Goal: Task Accomplishment & Management: Use online tool/utility

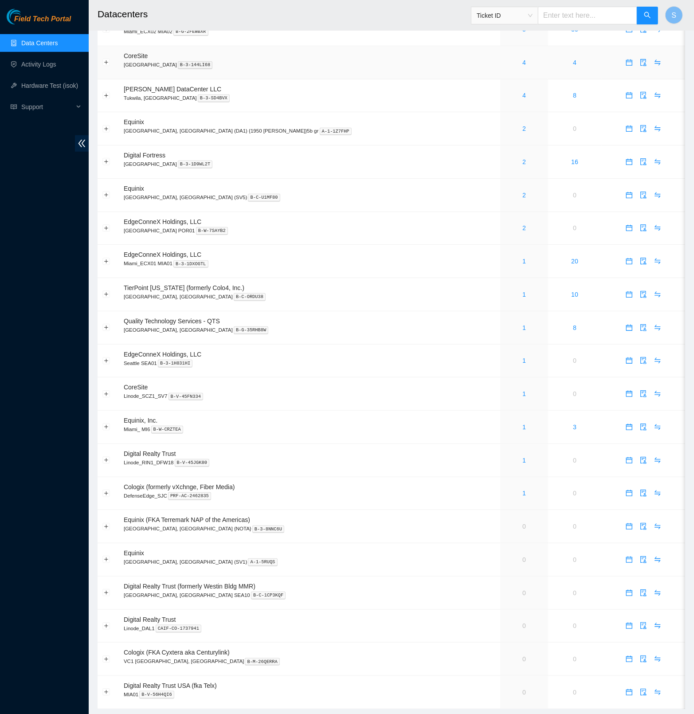
scroll to position [208, 0]
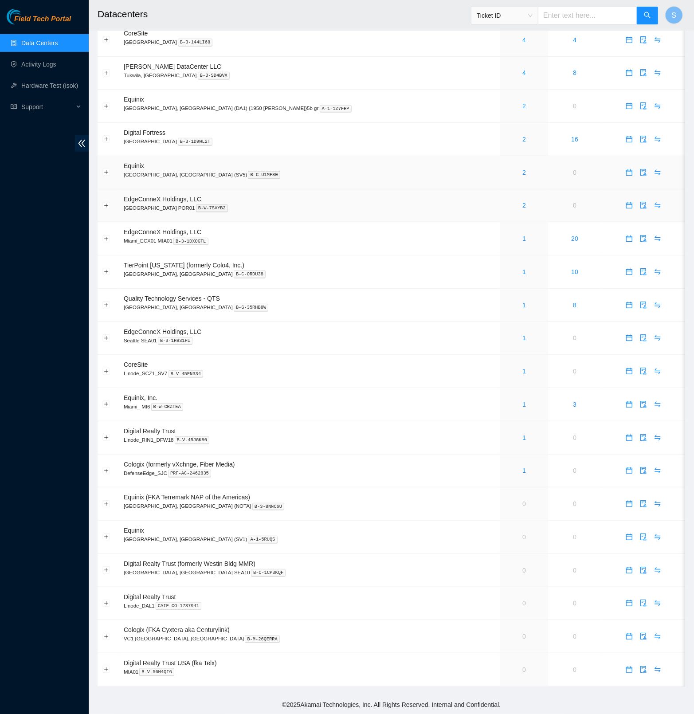
click at [331, 173] on p "San Jose, CA (SV5) B-C-U1MF80" at bounding box center [310, 175] width 372 height 8
click at [522, 69] on link "4" at bounding box center [524, 72] width 4 height 7
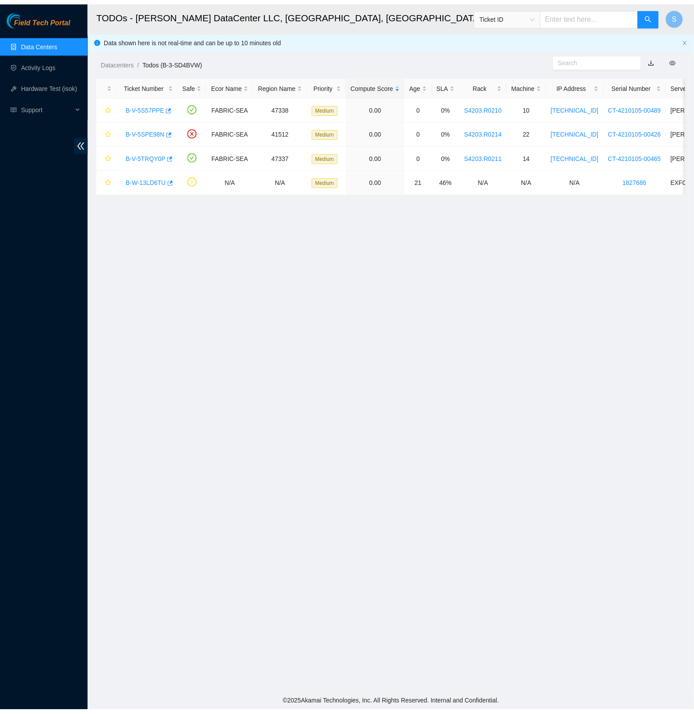
scroll to position [208, 0]
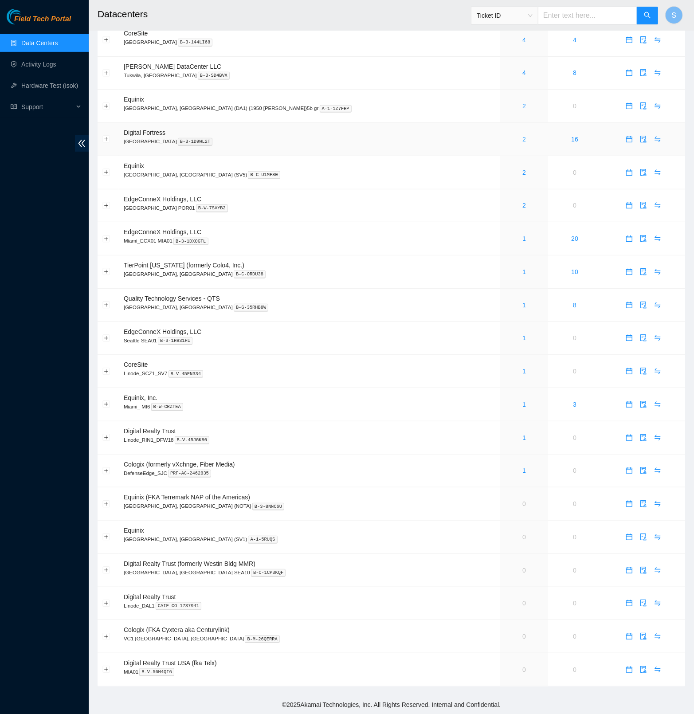
click at [522, 137] on link "2" at bounding box center [524, 139] width 4 height 7
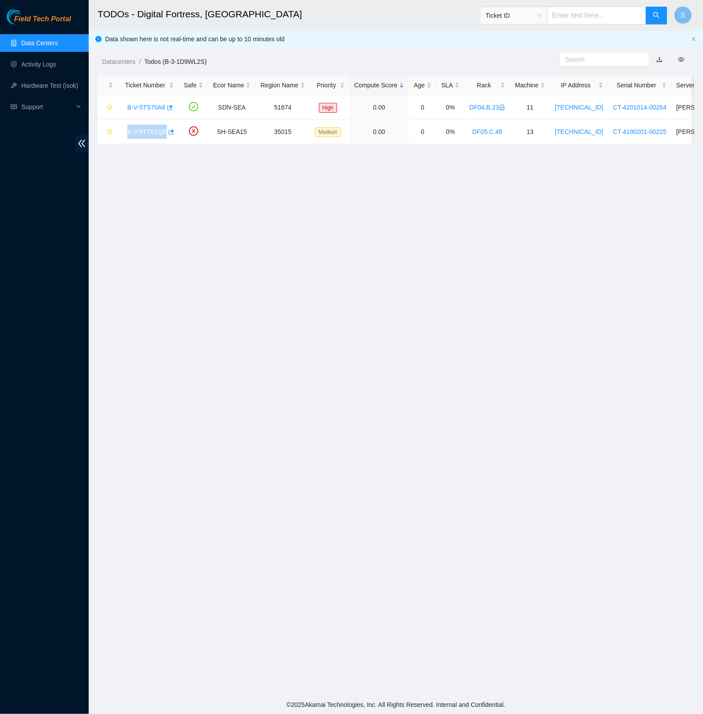
drag, startPoint x: 236, startPoint y: 229, endPoint x: 223, endPoint y: 213, distance: 20.4
click at [236, 229] on main "TODOs - Digital Fortress, Seattle Ticket ID S Data shown here is not real-time …" at bounding box center [396, 347] width 614 height 695
click at [36, 16] on span "Field Tech Portal" at bounding box center [42, 19] width 57 height 8
